Goal: Information Seeking & Learning: Learn about a topic

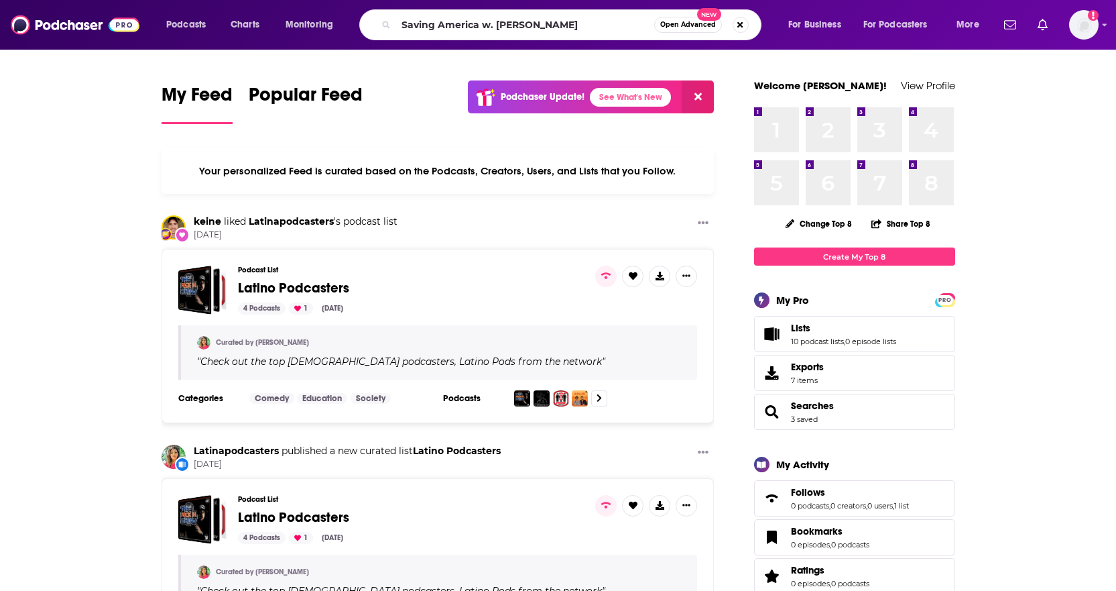
type input "Saving America w. [PERSON_NAME]"
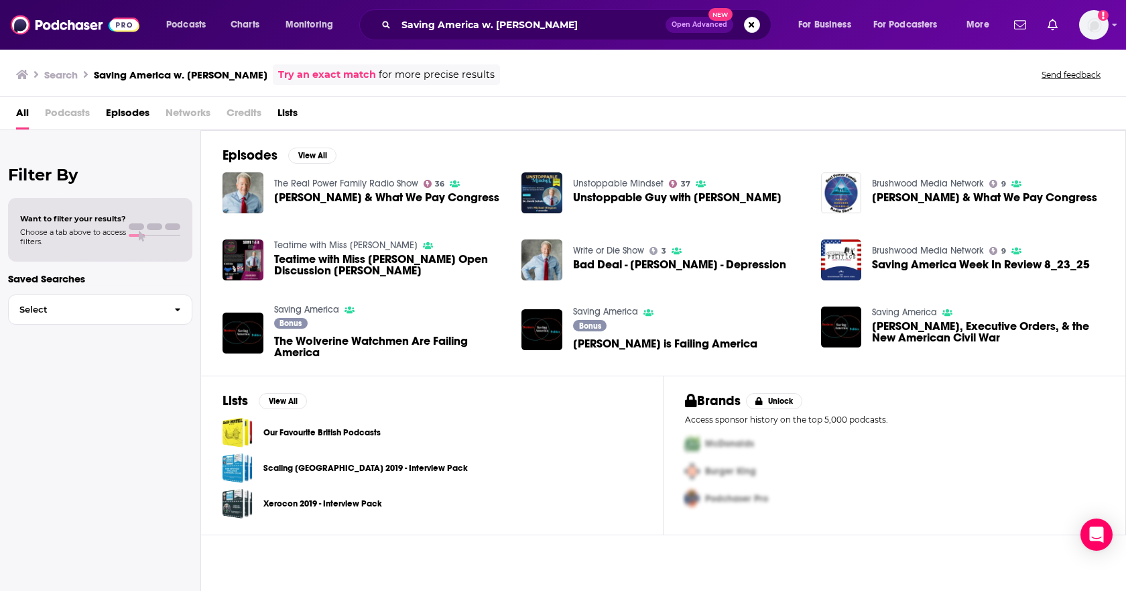
click at [618, 261] on span "Bad Deal - [PERSON_NAME] - Depression" at bounding box center [679, 264] width 213 height 11
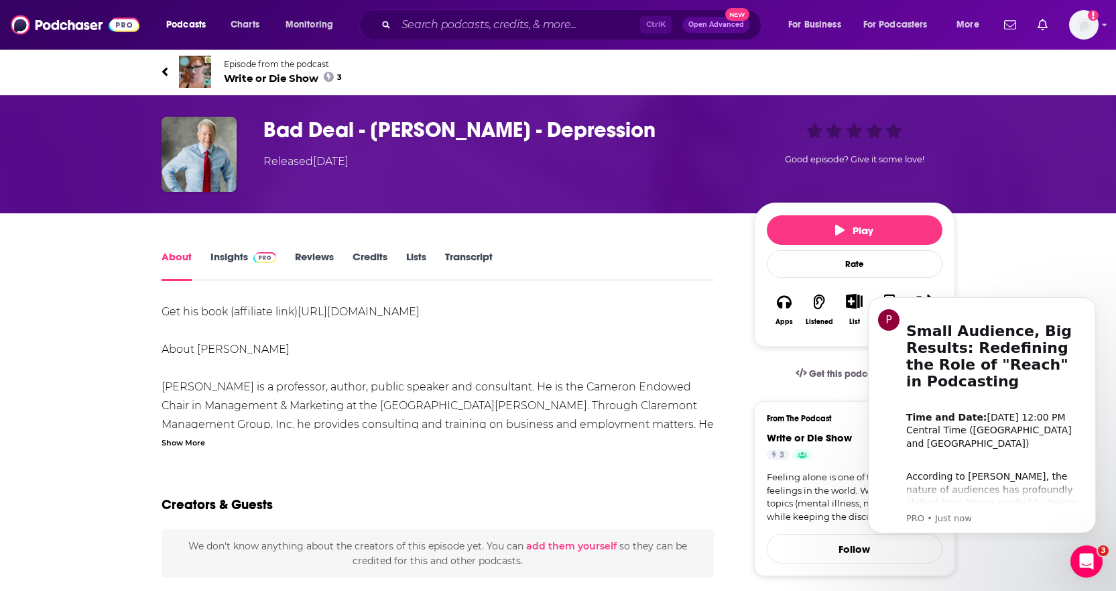
click at [235, 255] on link "Insights" at bounding box center [244, 265] width 66 height 31
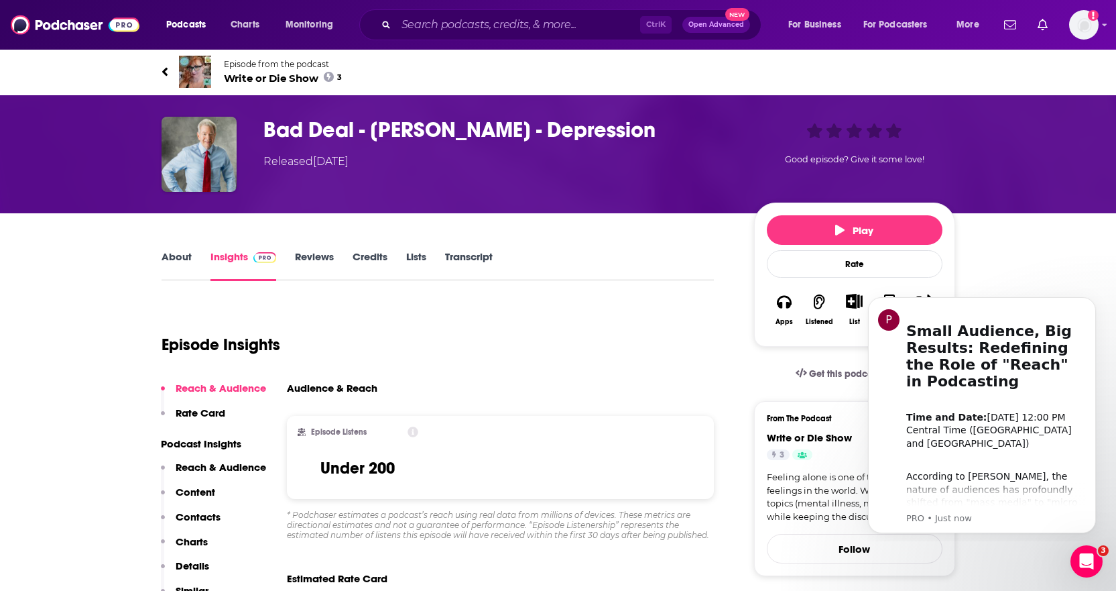
click at [186, 260] on link "About" at bounding box center [177, 265] width 30 height 31
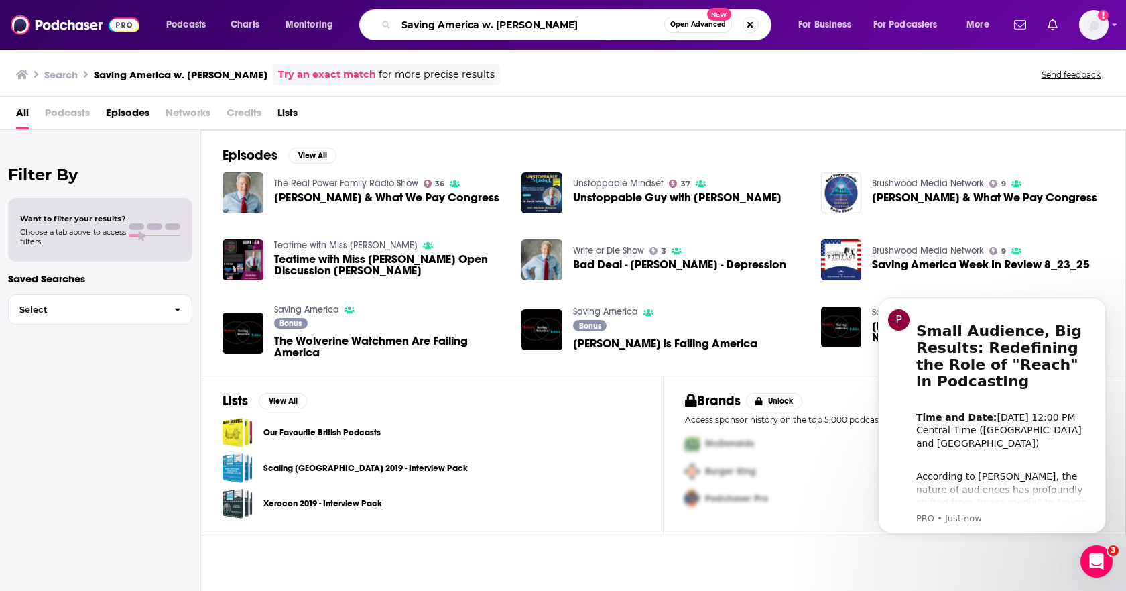
drag, startPoint x: 478, startPoint y: 26, endPoint x: 499, endPoint y: 29, distance: 21.0
click at [499, 29] on input "Saving America w. [PERSON_NAME]" at bounding box center [530, 24] width 268 height 21
type input "Saving America [PERSON_NAME]"
click at [321, 309] on link "Saving America" at bounding box center [306, 309] width 65 height 11
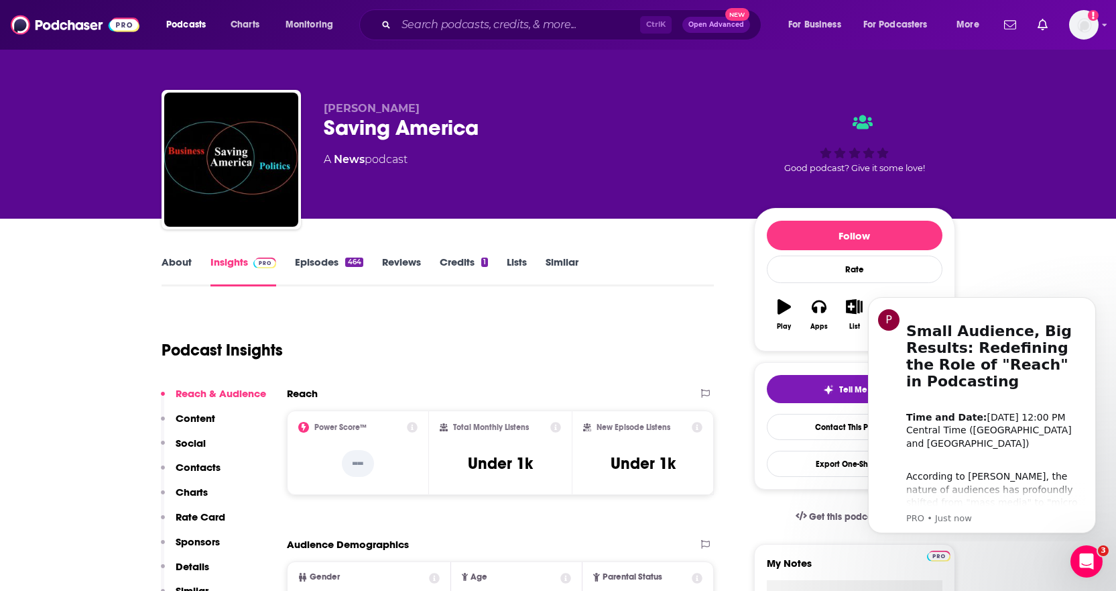
click at [317, 265] on link "Episodes 464" at bounding box center [329, 270] width 68 height 31
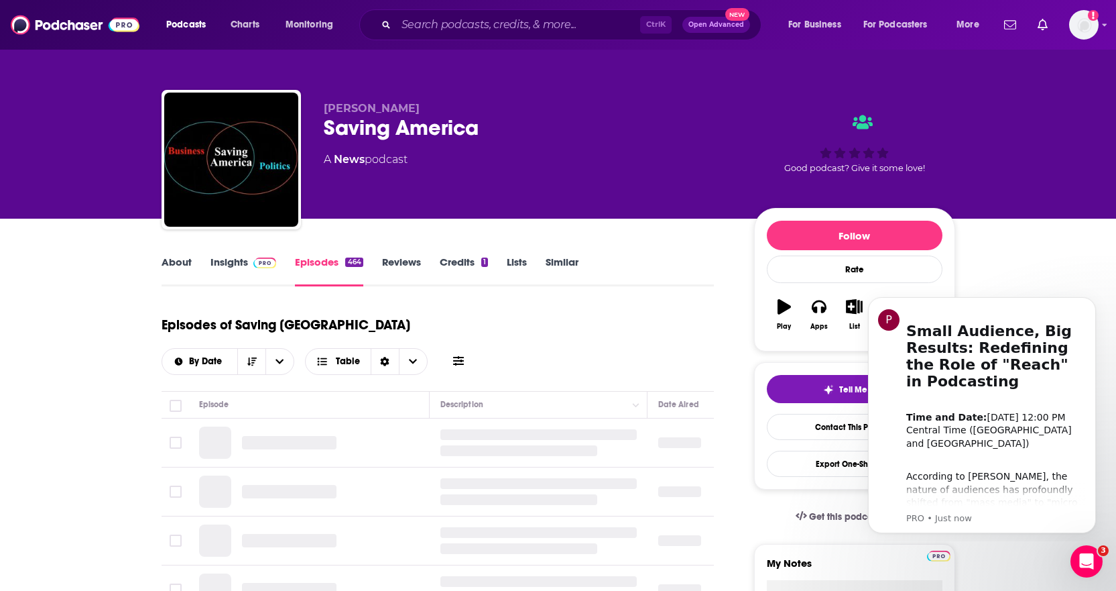
click at [238, 263] on link "Insights" at bounding box center [244, 270] width 66 height 31
